Goal: Navigation & Orientation: Find specific page/section

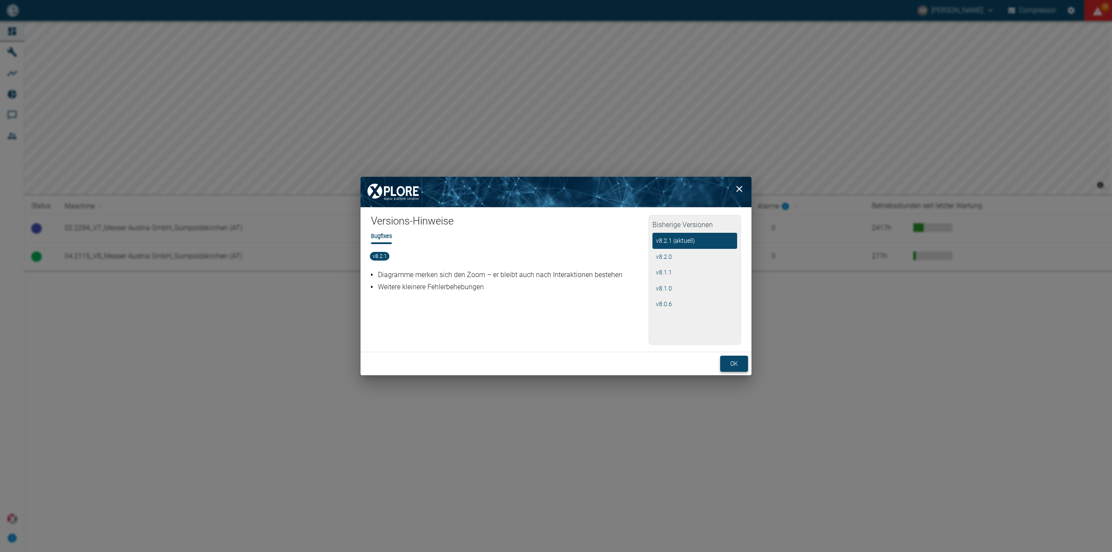
click at [731, 360] on button "ok" at bounding box center [734, 364] width 28 height 16
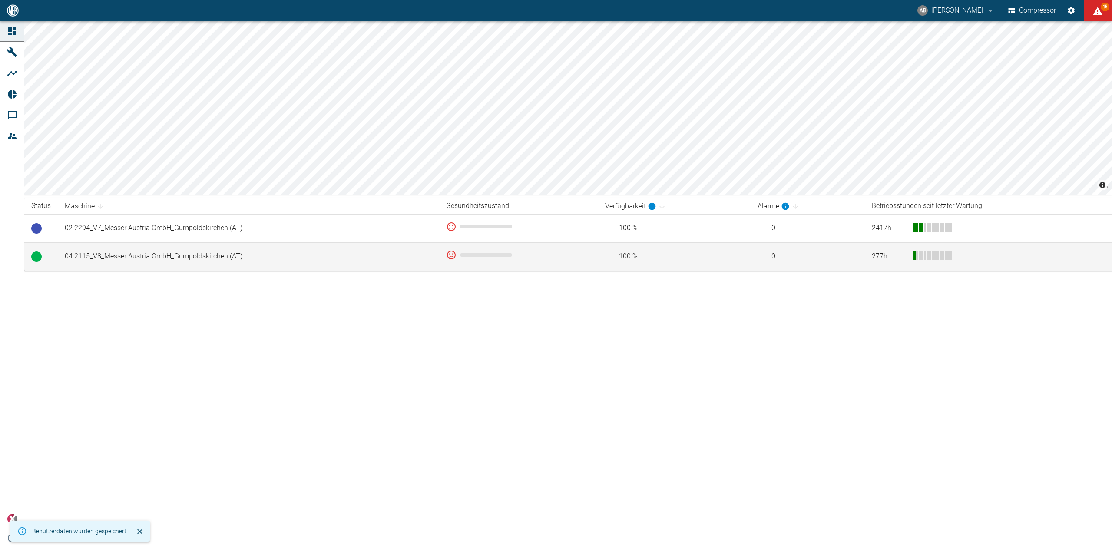
click at [161, 253] on td "04.2115_V8_Messer Austria GmbH_Gumpoldskirchen (AT)" at bounding box center [248, 256] width 381 height 28
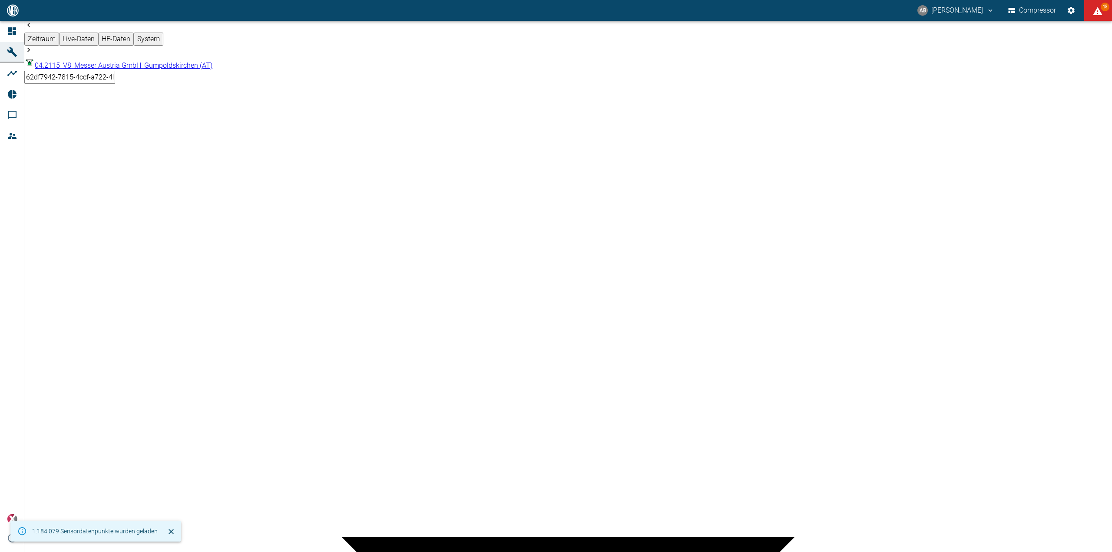
scroll to position [304, 0]
drag, startPoint x: 687, startPoint y: 254, endPoint x: 796, endPoint y: 294, distance: 116.8
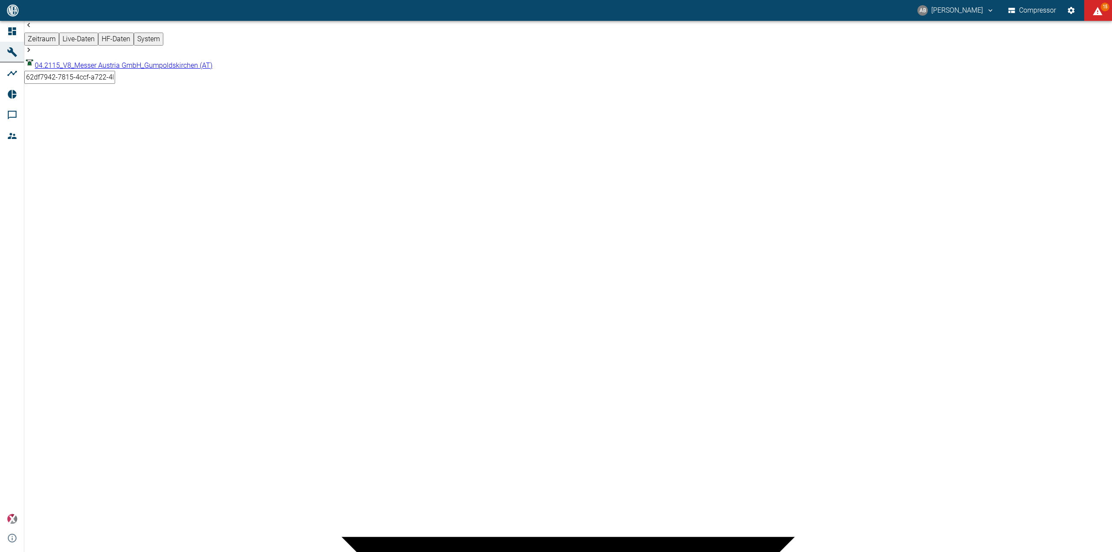
drag, startPoint x: 1098, startPoint y: 325, endPoint x: 1100, endPoint y: 316, distance: 9.6
drag, startPoint x: 1098, startPoint y: 320, endPoint x: 1093, endPoint y: 357, distance: 37.2
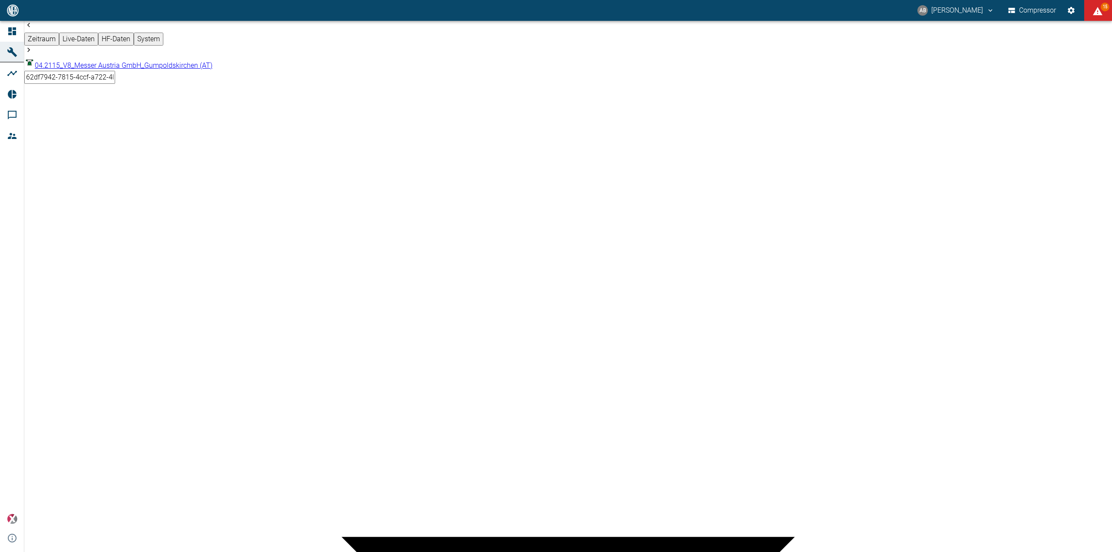
scroll to position [320, 0]
drag, startPoint x: 725, startPoint y: 369, endPoint x: 815, endPoint y: 441, distance: 115.2
click at [1094, 13] on icon "displayAlerts" at bounding box center [1098, 11] width 10 height 8
click at [424, 552] on div at bounding box center [556, 559] width 1112 height 0
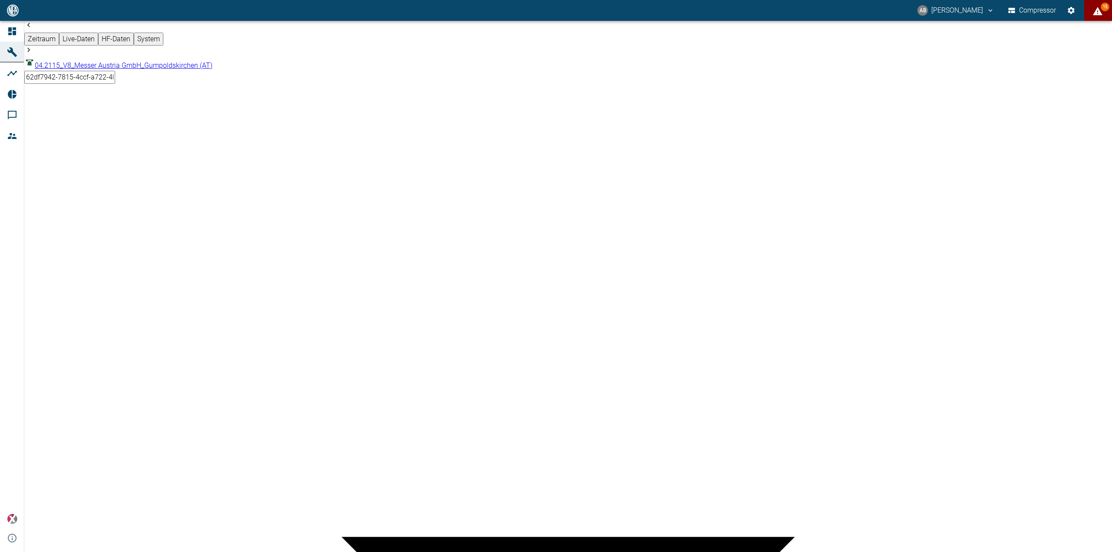
scroll to position [190, 0]
click at [972, 11] on button "AB [PERSON_NAME]" at bounding box center [955, 11] width 79 height 16
click at [170, 552] on div at bounding box center [556, 559] width 1112 height 0
click at [168, 33] on body "AB [PERSON_NAME] Compressor 15 Dashboard Maschinen Analysen Reports Kommentare …" at bounding box center [556, 276] width 1112 height 552
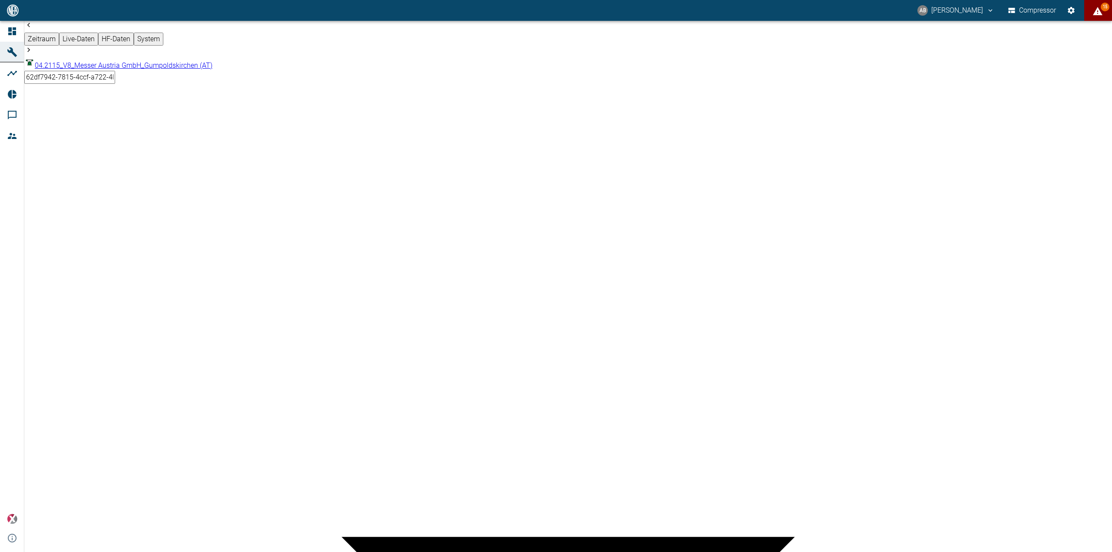
type input "52381507-e89c-473a-84ef-8e4810c4aa68"
click at [924, 11] on button "AB [PERSON_NAME]" at bounding box center [955, 11] width 79 height 16
